Goal: Task Accomplishment & Management: Manage account settings

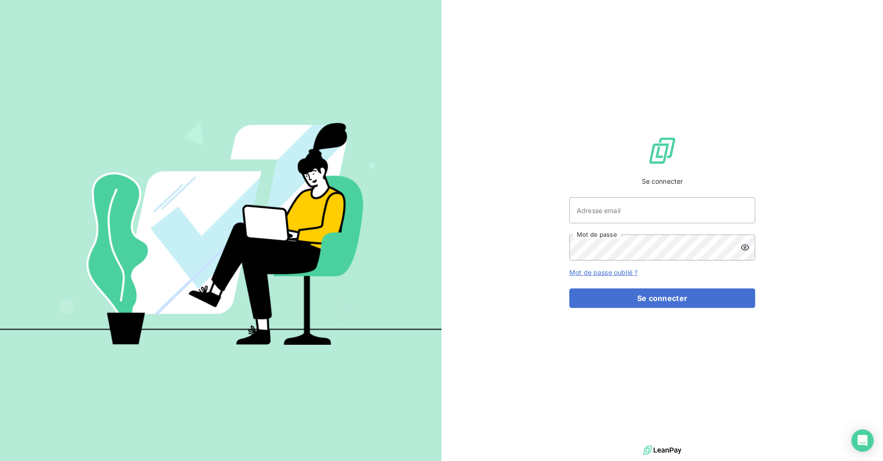
click at [581, 434] on div "Se connecter Adresse email Mot de passe Mot de passe oublié ? Se connecter" at bounding box center [662, 221] width 186 height 443
click at [480, 144] on div "Se connecter Adresse email Mot de passe Mot de passe oublié ? Se connecter" at bounding box center [663, 221] width 442 height 443
click at [398, 45] on div at bounding box center [221, 230] width 442 height 461
click at [606, 231] on div "Adresse email Mot de passe" at bounding box center [662, 228] width 186 height 63
click at [607, 219] on input "Adresse email" at bounding box center [662, 210] width 186 height 26
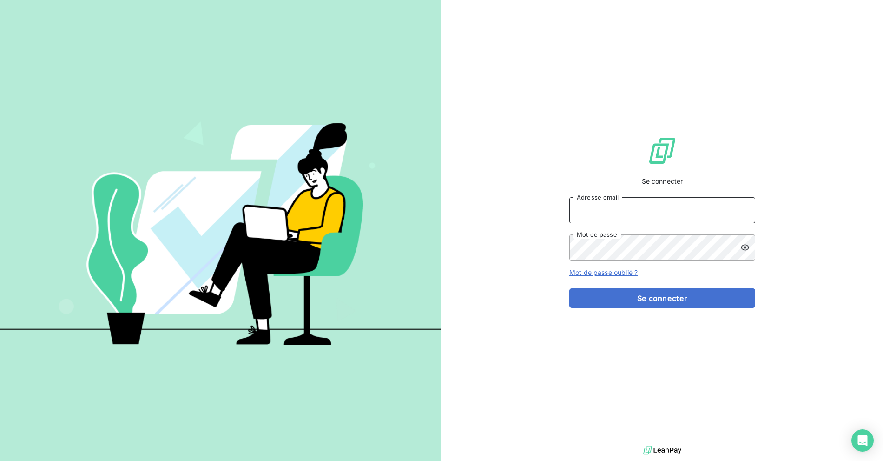
type input "billing@slimpay.com"
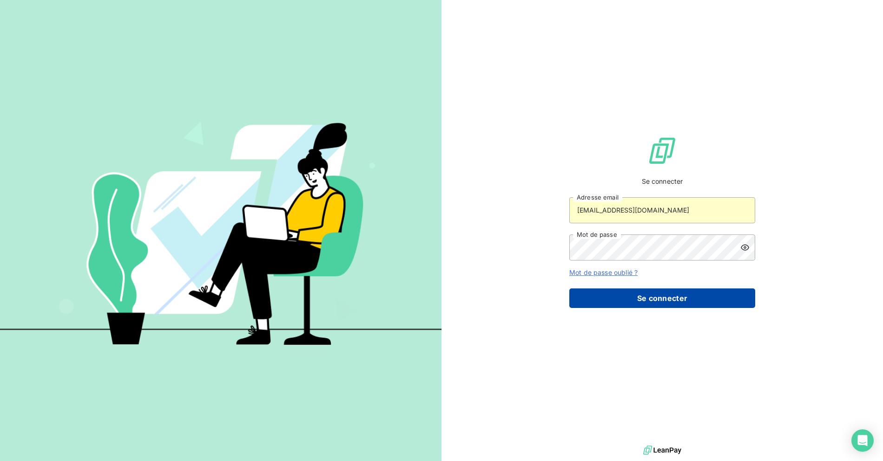
click at [623, 305] on button "Se connecter" at bounding box center [662, 298] width 186 height 20
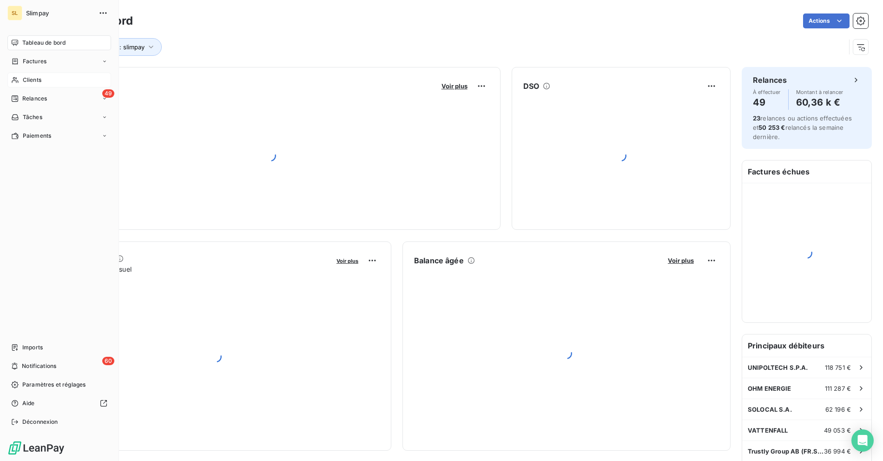
click at [29, 78] on span "Clients" at bounding box center [32, 80] width 19 height 8
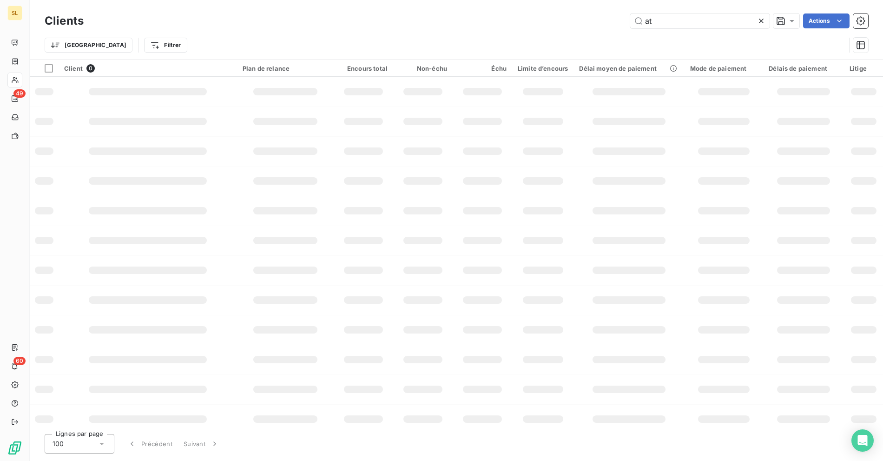
type input "a"
type input "b"
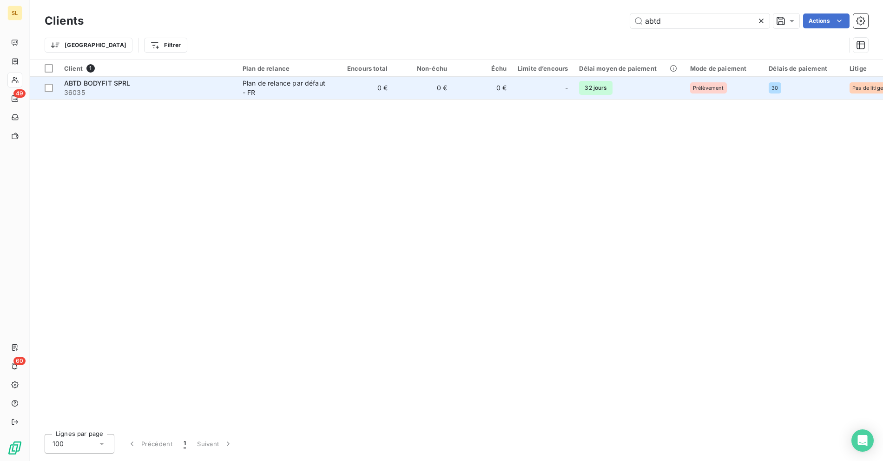
type input "abtd"
click at [124, 81] on span "ABTD BODYFIT SPRL" at bounding box center [97, 83] width 66 height 8
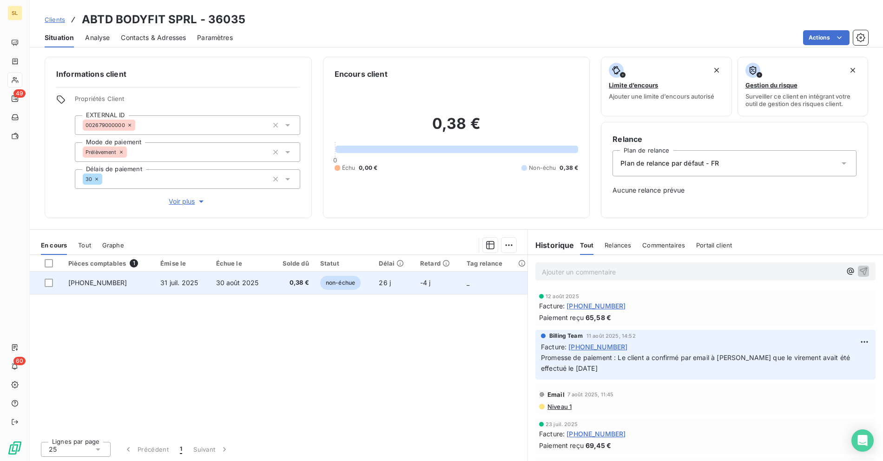
click at [299, 289] on td "0,38 €" at bounding box center [292, 282] width 43 height 22
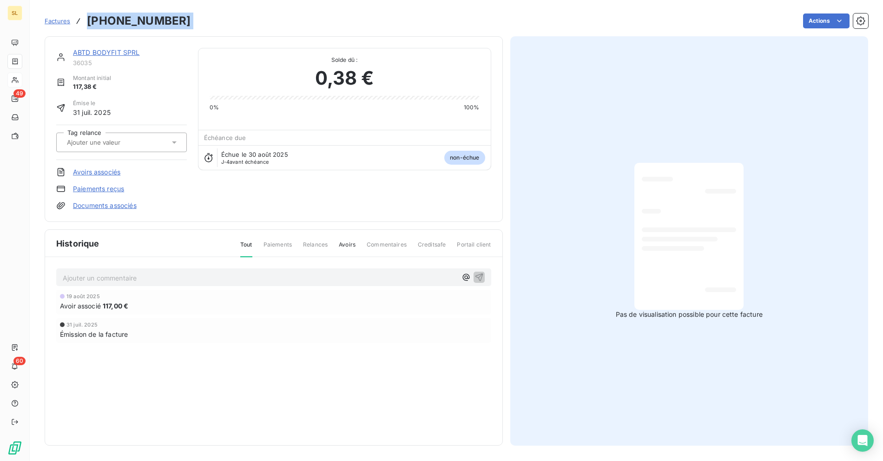
drag, startPoint x: 159, startPoint y: 18, endPoint x: 89, endPoint y: 17, distance: 70.2
click at [89, 17] on div "Factures 25-07-0116110 Actions" at bounding box center [457, 21] width 824 height 20
copy section "25-07-0116110 Actions"
click at [322, 21] on div "Actions" at bounding box center [535, 20] width 666 height 15
drag, startPoint x: 188, startPoint y: 16, endPoint x: 87, endPoint y: 20, distance: 100.9
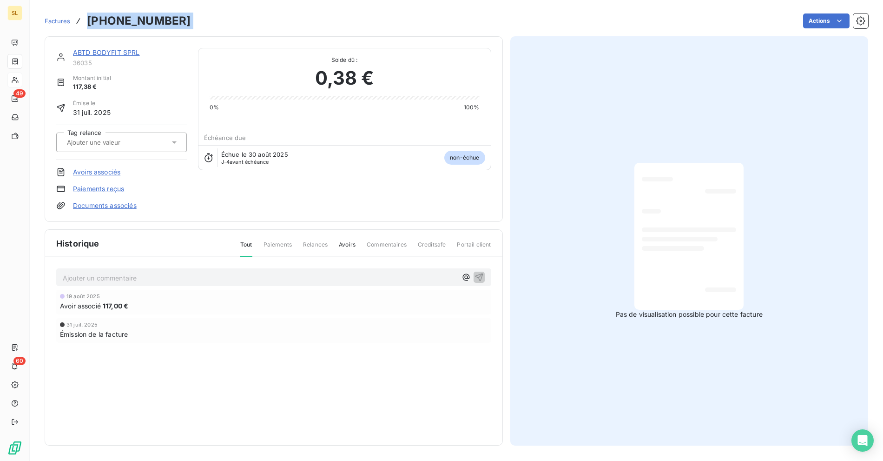
click at [87, 20] on div "Factures 25-07-0116110 Actions" at bounding box center [457, 21] width 824 height 20
copy section "25-07-0116110 Actions"
click at [554, 89] on div "Pas de visualisation possible pour cette facture" at bounding box center [689, 240] width 358 height 409
click at [103, 53] on link "ABTD BODYFIT SPRL" at bounding box center [106, 52] width 67 height 8
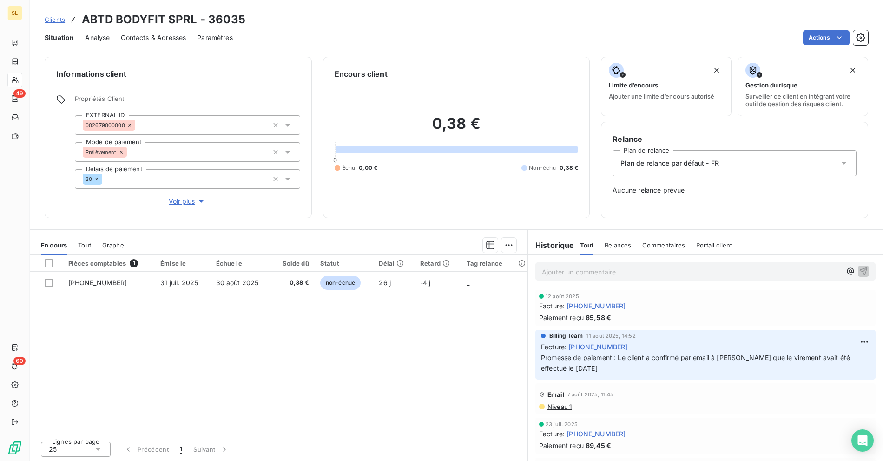
click at [620, 160] on span "Plan de relance par défaut - FR" at bounding box center [669, 162] width 99 height 9
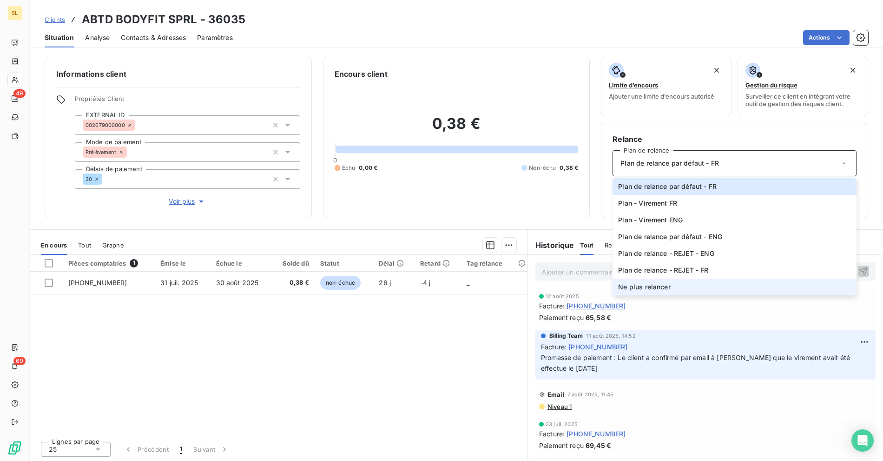
click at [652, 283] on span "Ne plus relancer" at bounding box center [644, 286] width 52 height 9
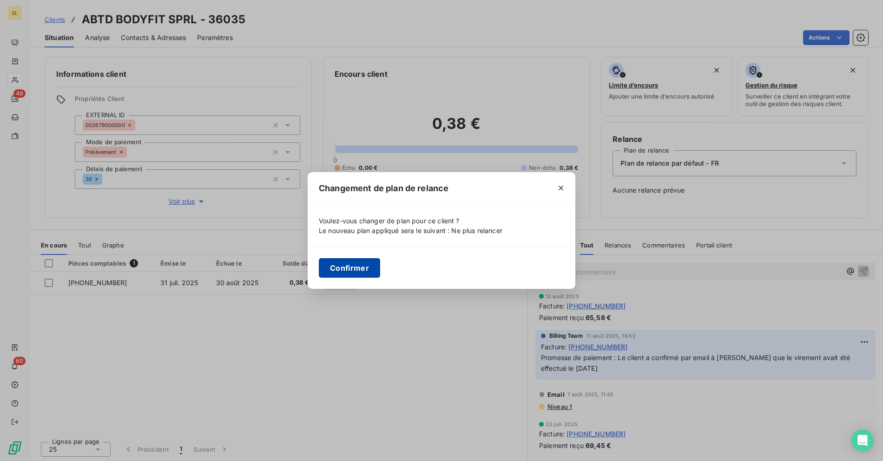
click at [356, 273] on button "Confirmer" at bounding box center [349, 268] width 61 height 20
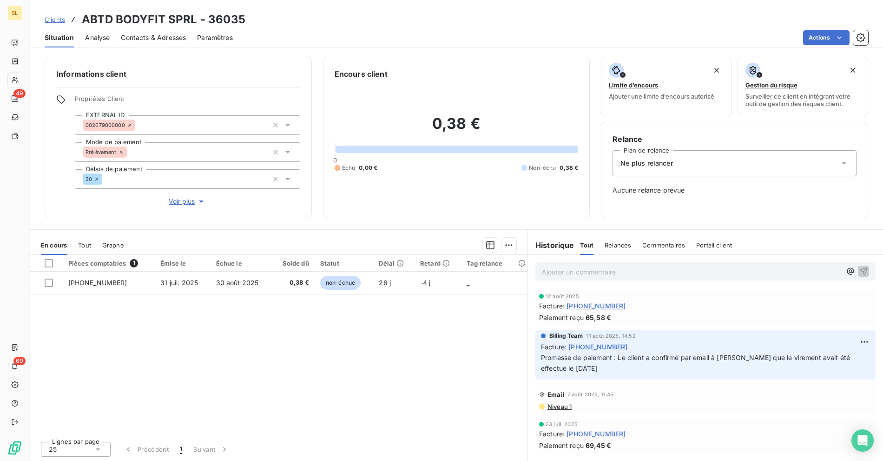
click at [170, 195] on div "Propriétés Client EXTERNAL ID 002679000000 Mode de paiement Prélèvement Délais …" at bounding box center [187, 151] width 225 height 112
click at [181, 202] on span "Voir plus" at bounding box center [187, 201] width 37 height 9
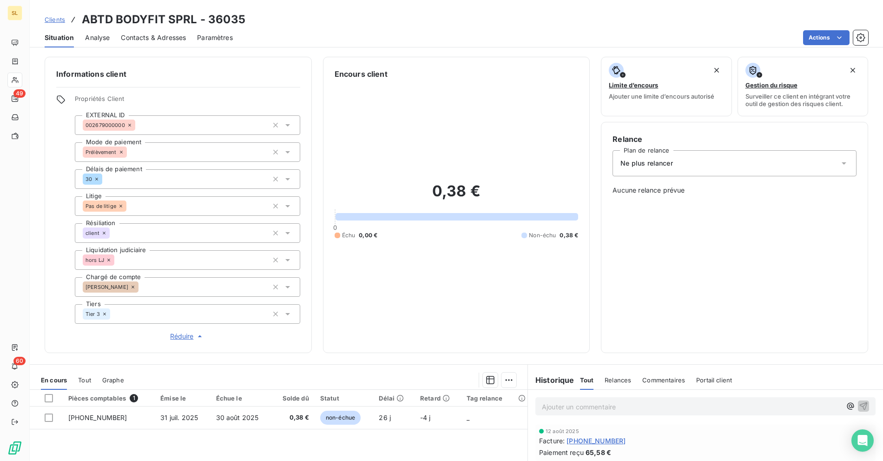
drag, startPoint x: 103, startPoint y: 231, endPoint x: 109, endPoint y: 233, distance: 5.7
click at [103, 231] on icon at bounding box center [104, 233] width 6 height 6
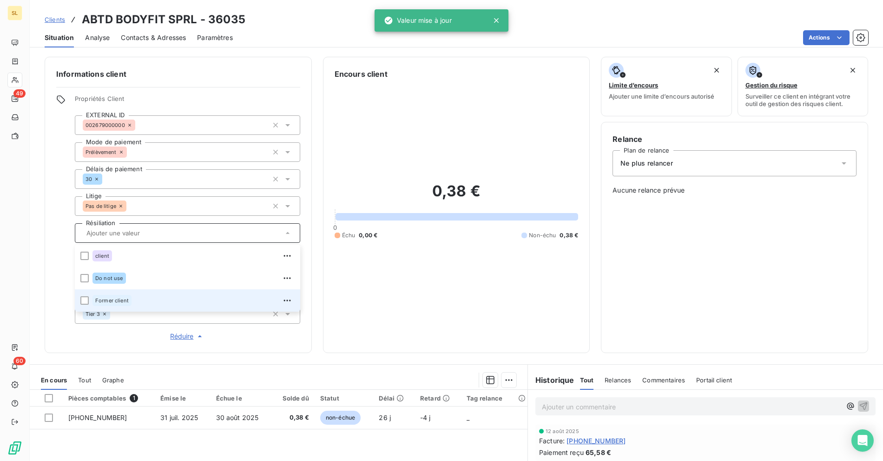
drag, startPoint x: 132, startPoint y: 302, endPoint x: 131, endPoint y: 308, distance: 6.3
click at [132, 302] on div "Former client" at bounding box center [193, 300] width 202 height 15
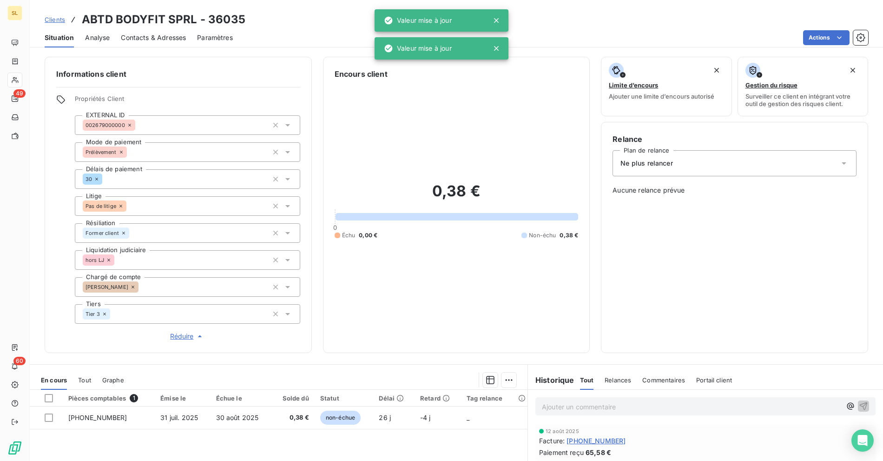
click at [281, 35] on div "Actions" at bounding box center [556, 37] width 624 height 15
click at [293, 32] on div "Actions" at bounding box center [556, 37] width 624 height 15
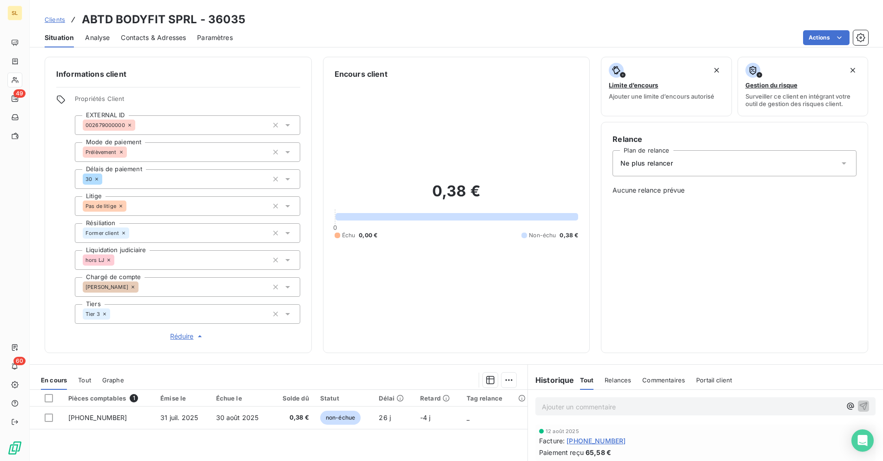
click at [264, 28] on div "Situation Analyse Contacts & Adresses Paramètres Actions" at bounding box center [456, 38] width 853 height 20
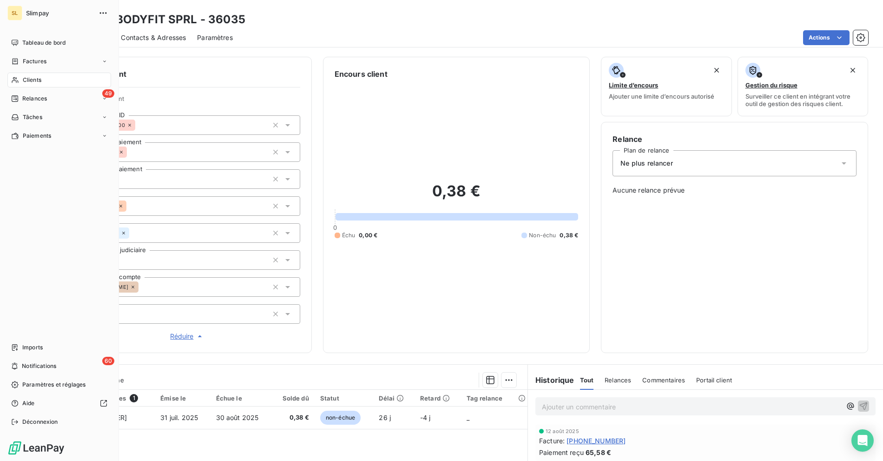
click at [167, 21] on h3 "ABTD BODYFIT SPRL - 36035" at bounding box center [164, 19] width 164 height 17
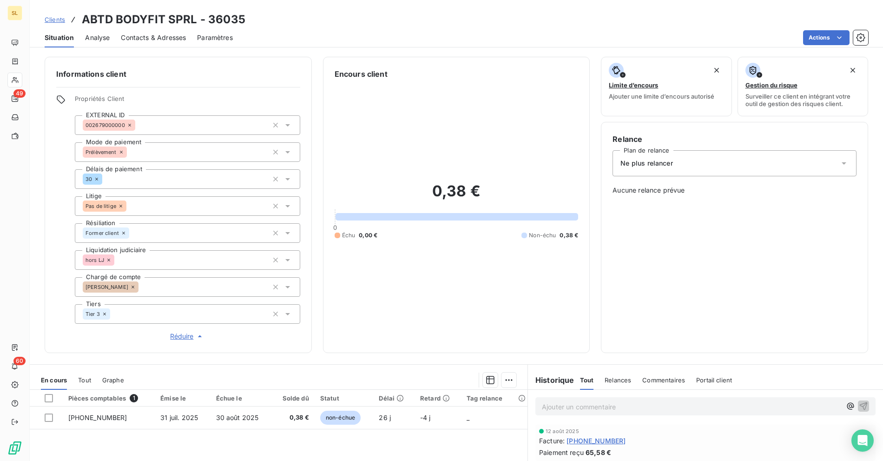
click at [58, 21] on span "Clients" at bounding box center [55, 19] width 20 height 7
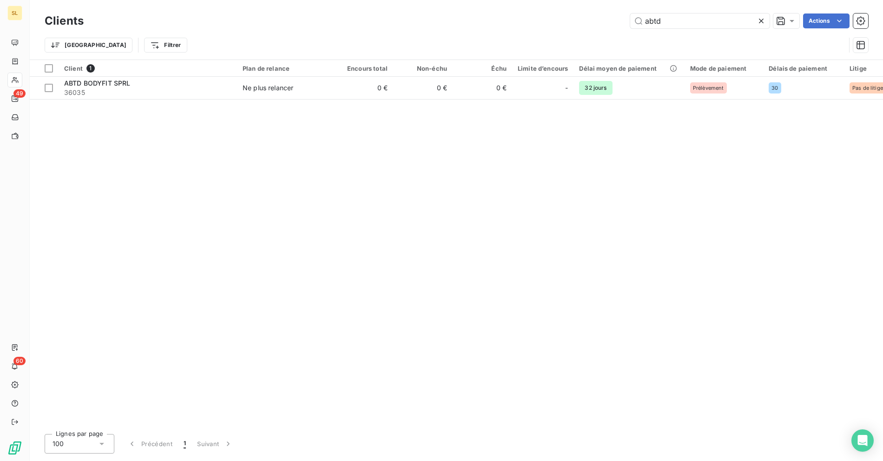
drag, startPoint x: 645, startPoint y: 19, endPoint x: 609, endPoint y: 20, distance: 35.8
click at [609, 19] on div "abtd Actions" at bounding box center [481, 20] width 773 height 15
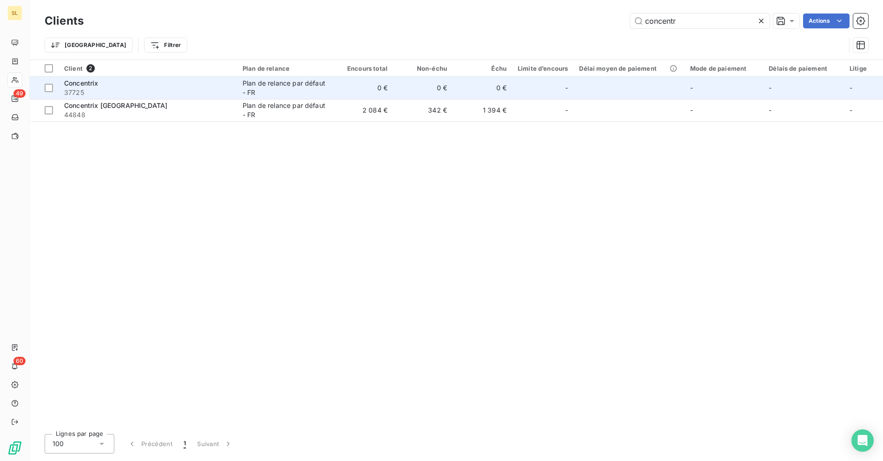
type input "concentr"
click at [153, 83] on div "Concentrix" at bounding box center [147, 83] width 167 height 9
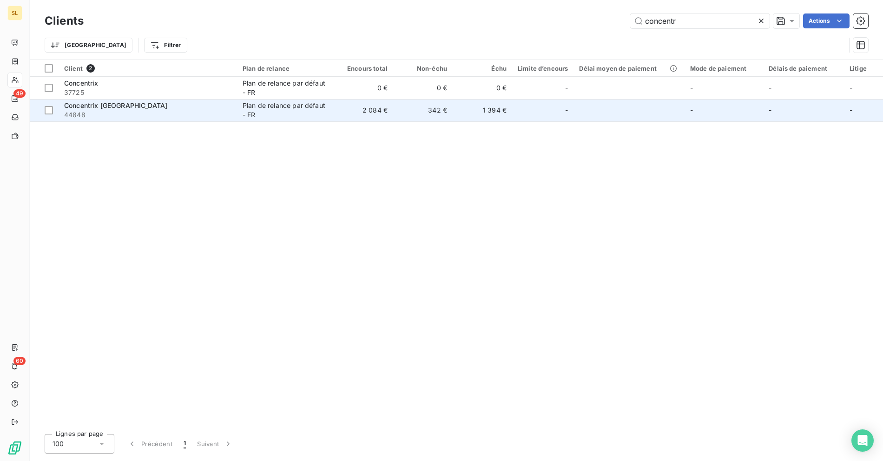
click at [316, 113] on div "Plan de relance par défaut - FR" at bounding box center [286, 110] width 86 height 19
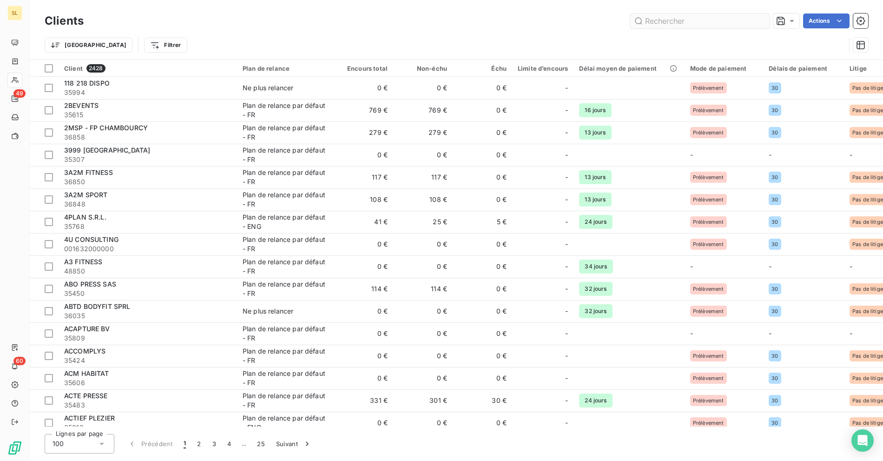
click at [695, 25] on input "text" at bounding box center [699, 20] width 139 height 15
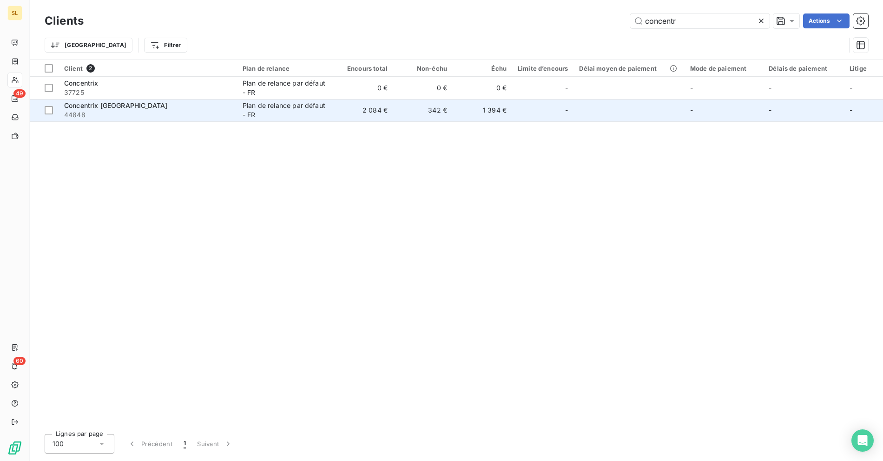
type input "concentr"
click at [278, 102] on div "Plan de relance par défaut - FR" at bounding box center [286, 110] width 86 height 19
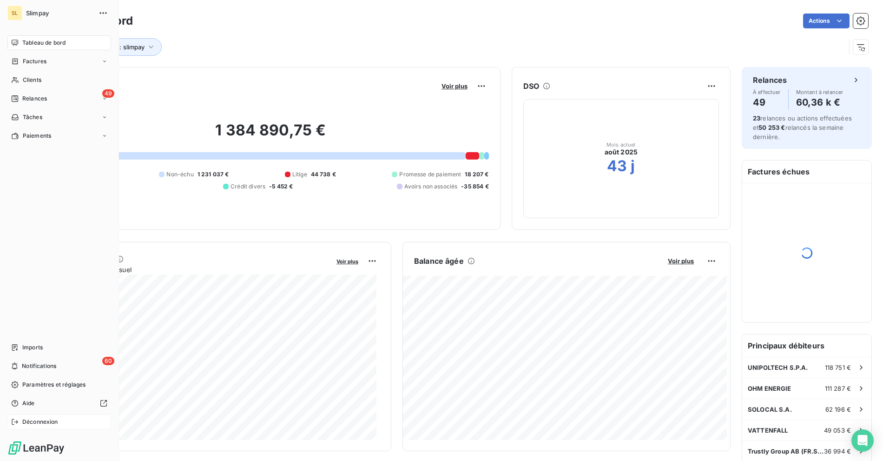
click at [26, 420] on span "Déconnexion" at bounding box center [40, 421] width 36 height 8
